Goal: Find specific page/section: Locate item on page

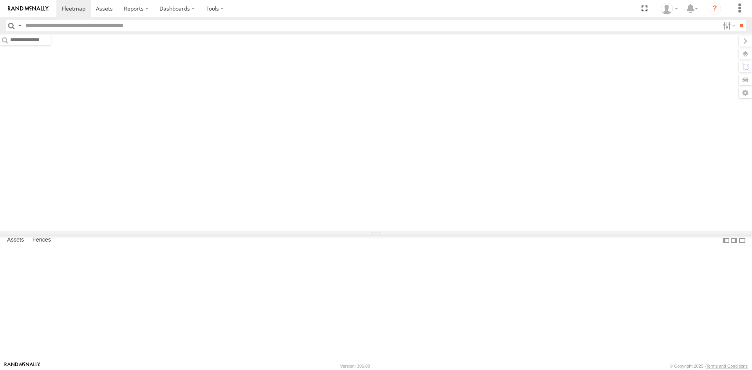
type input "*****"
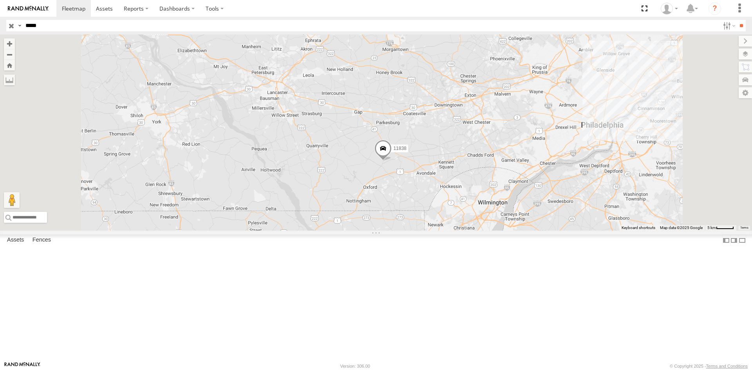
click at [392, 161] on span at bounding box center [383, 150] width 17 height 21
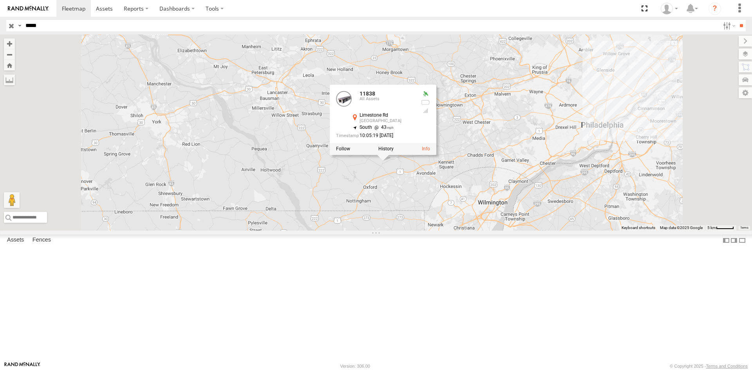
click at [437, 155] on div "11838 All Assets Limestone Rd Cochranville 39.85632 , -75.93279 South 43 10:05:…" at bounding box center [383, 120] width 107 height 71
click at [503, 231] on div "11838 11838 All Assets Limestone Rd Cochranville 39.85632 , -75.93279 South 43 …" at bounding box center [376, 132] width 752 height 196
